Goal: Task Accomplishment & Management: Complete application form

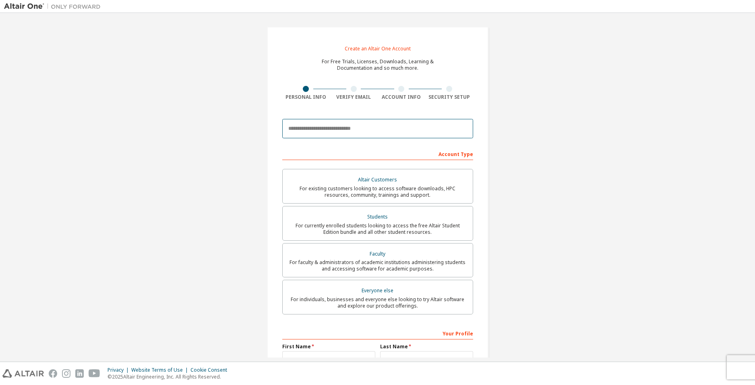
click at [383, 134] on input "email" at bounding box center [377, 128] width 191 height 19
click at [232, 169] on div "Create an Altair One Account For Free Trials, Licenses, Downloads, Learning & D…" at bounding box center [377, 231] width 747 height 429
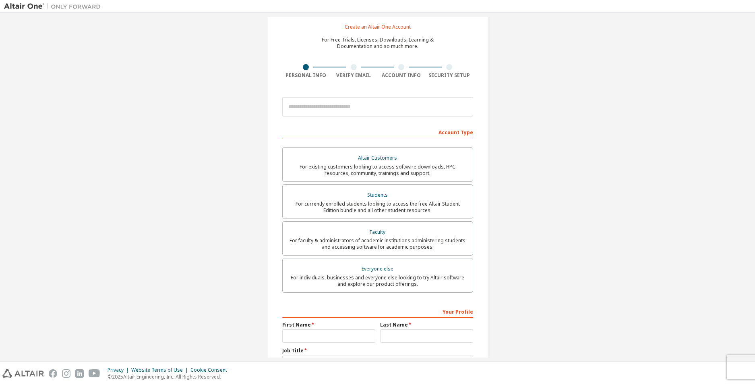
scroll to position [40, 0]
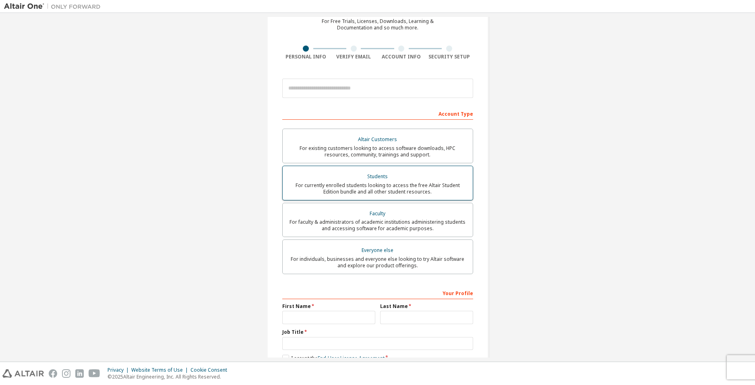
click at [373, 181] on div "Students" at bounding box center [378, 176] width 181 height 11
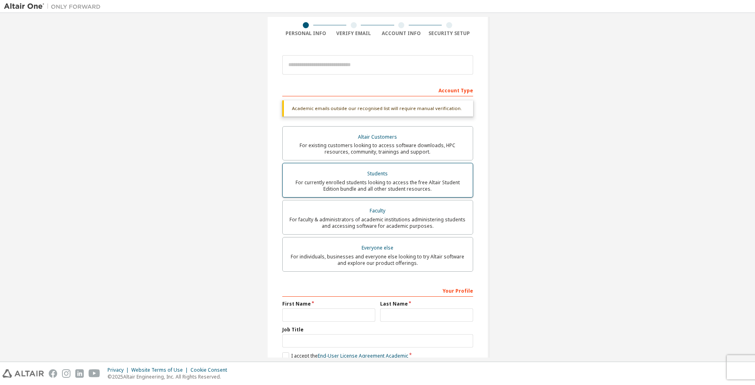
scroll to position [0, 0]
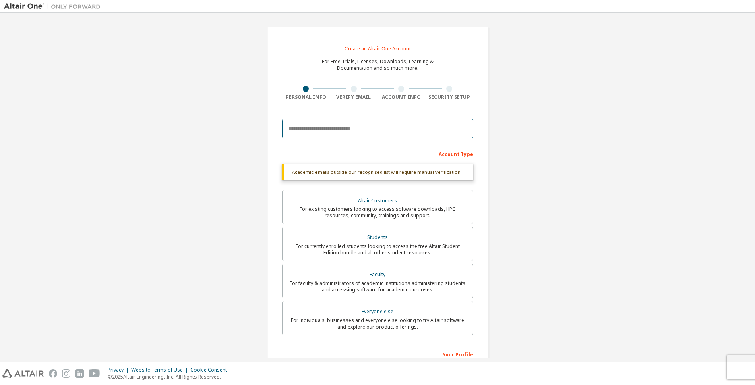
click at [323, 132] on input "email" at bounding box center [377, 128] width 191 height 19
type input "**********"
drag, startPoint x: 455, startPoint y: 175, endPoint x: 290, endPoint y: 171, distance: 164.4
click at [290, 171] on div "Academic emails outside our recognised list will require manual verification." at bounding box center [377, 172] width 191 height 16
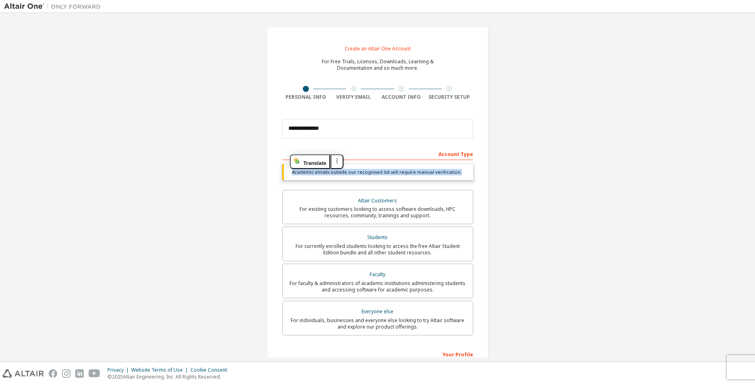
copy div "Academic emails outside our recognised list will require manual verification."
click at [367, 126] on input "**********" at bounding box center [377, 128] width 191 height 19
